Goal: Transaction & Acquisition: Purchase product/service

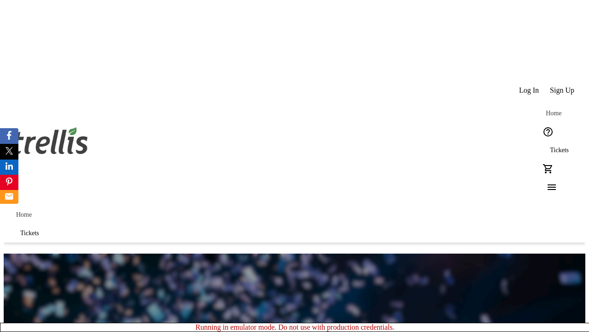
click at [550, 146] on span "Tickets" at bounding box center [559, 149] width 19 height 7
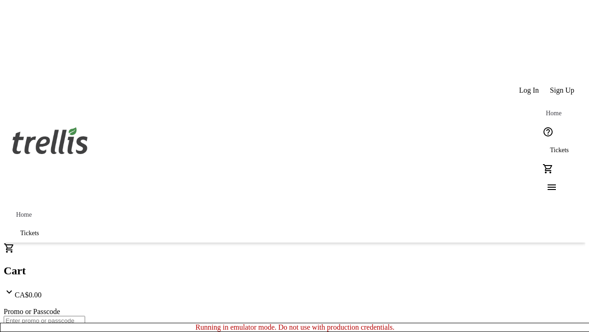
type input "1"
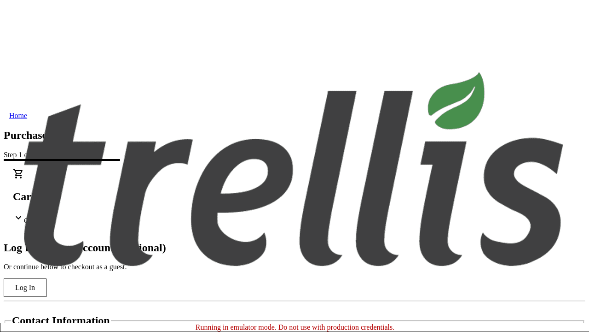
type input "[PERSON_NAME][EMAIL_ADDRESS][DOMAIN_NAME]"
type input "[PERSON_NAME]"
